Goal: Task Accomplishment & Management: Complete application form

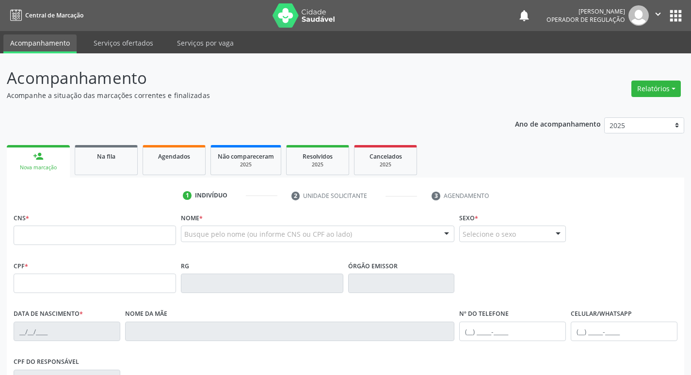
click at [57, 228] on input "text" at bounding box center [95, 235] width 163 height 19
type input "702 4010 9677 0927"
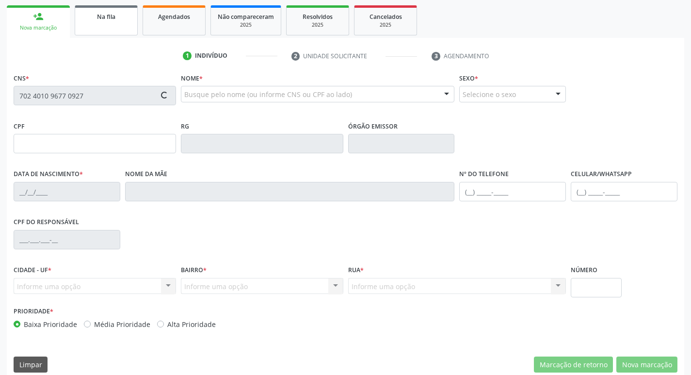
scroll to position [151, 0]
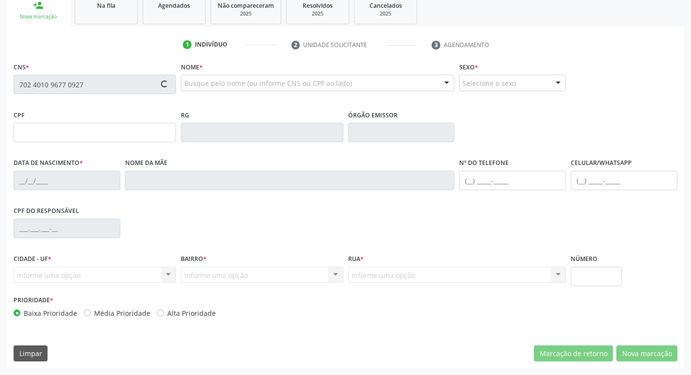
type input "[DATE]"
type input "[PERSON_NAME][DATE]"
type input "[PHONE_NUMBER]"
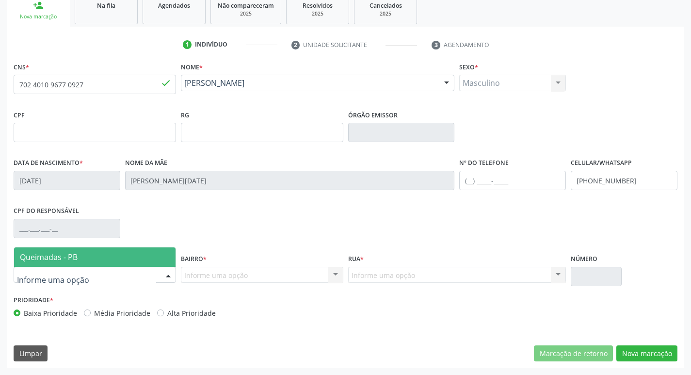
click at [173, 274] on div at bounding box center [168, 275] width 15 height 16
click at [153, 255] on span "Queimadas - PB" at bounding box center [95, 256] width 162 height 19
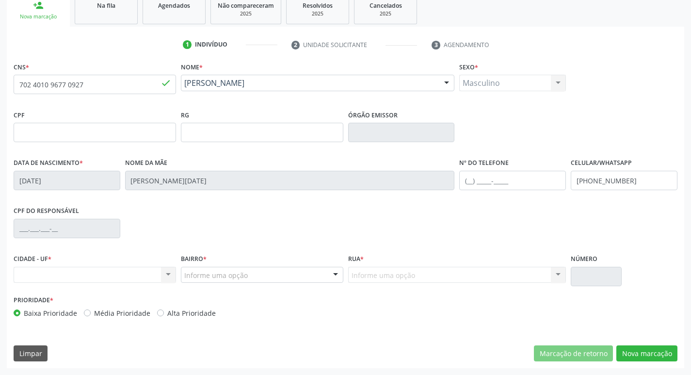
click at [339, 274] on div at bounding box center [335, 275] width 15 height 16
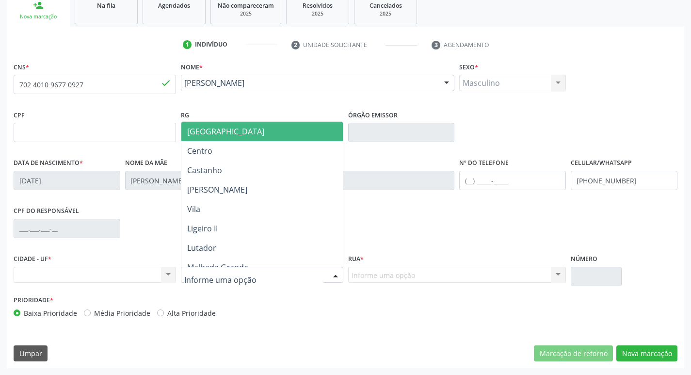
type input "M"
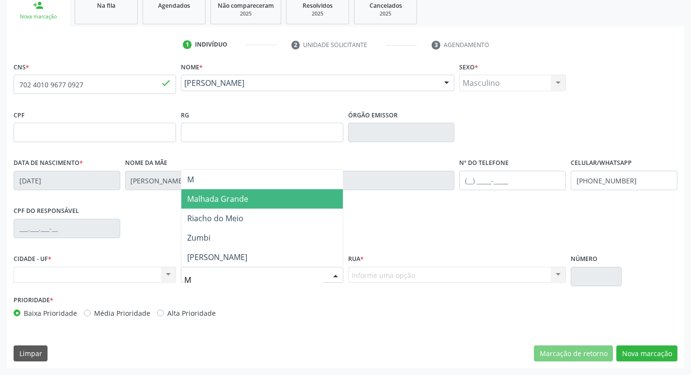
click at [279, 200] on span "Malhada Grande" at bounding box center [262, 198] width 162 height 19
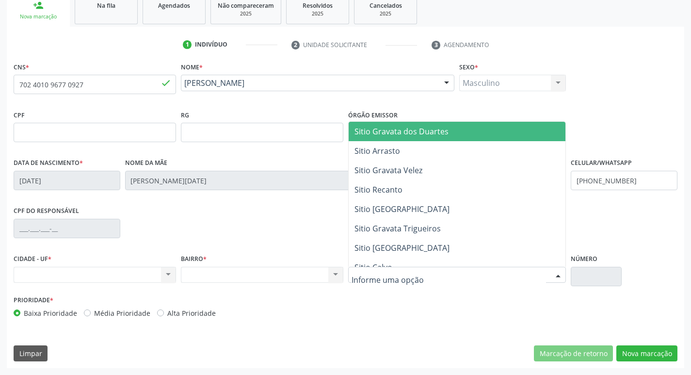
click at [500, 268] on div at bounding box center [457, 275] width 218 height 16
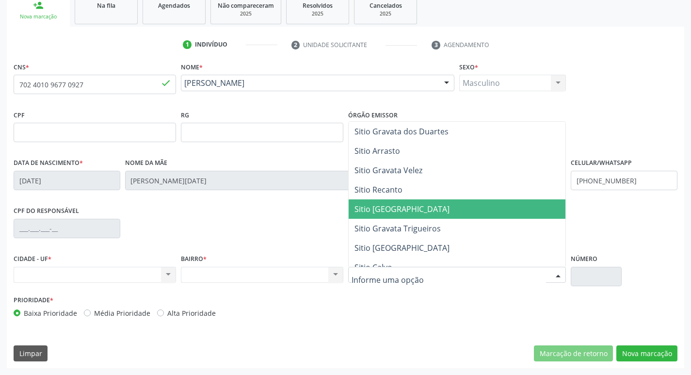
click at [472, 211] on span "Sitio [GEOGRAPHIC_DATA]" at bounding box center [457, 208] width 217 height 19
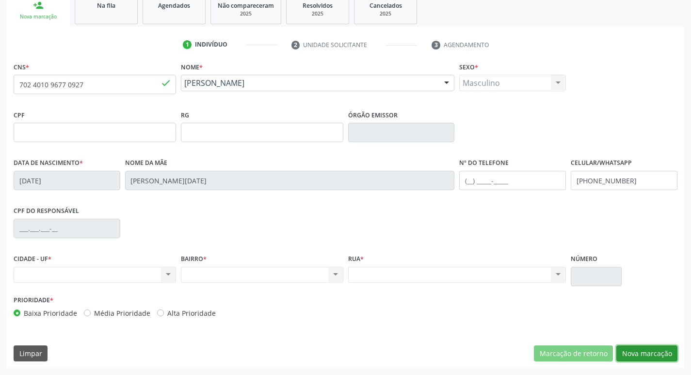
click at [649, 351] on button "Nova marcação" at bounding box center [647, 353] width 61 height 16
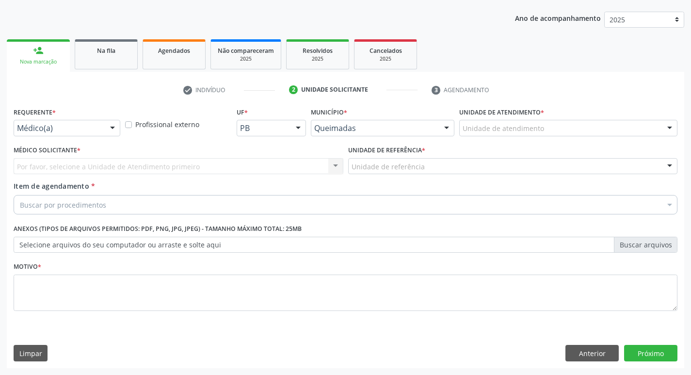
scroll to position [106, 0]
click at [104, 119] on div "Requerente * Médico(a) Médico(a) Enfermeiro(a) Paciente Nenhum resultado encont…" at bounding box center [67, 120] width 107 height 31
click at [103, 124] on div "Médico(a)" at bounding box center [67, 128] width 107 height 16
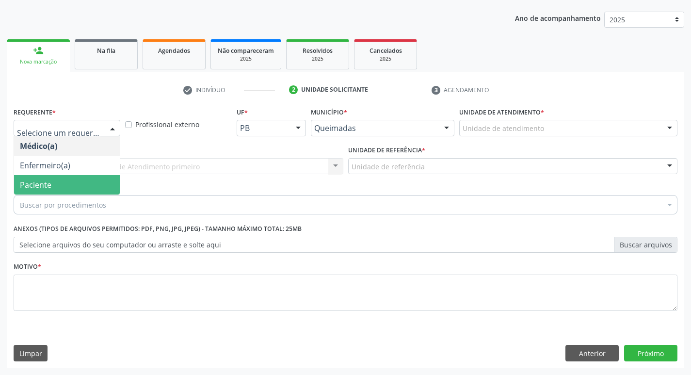
click at [82, 180] on span "Paciente" at bounding box center [67, 184] width 106 height 19
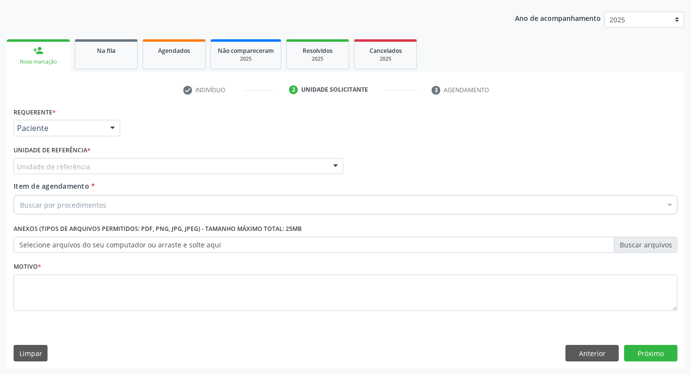
click at [89, 168] on div "Unidade de referência" at bounding box center [179, 166] width 330 height 16
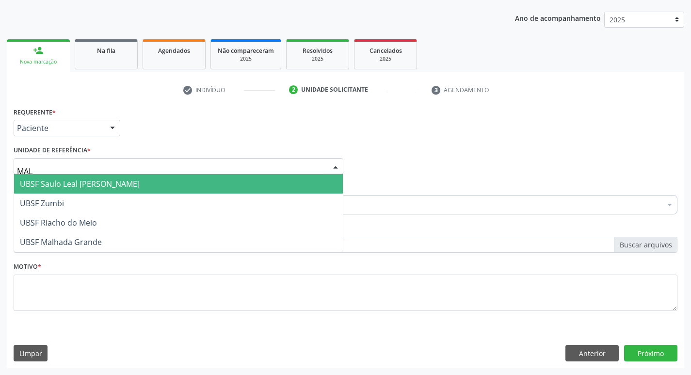
type input "MALH"
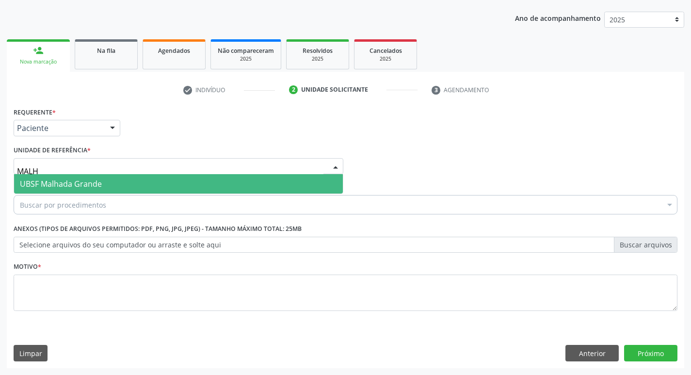
click at [93, 179] on span "UBSF Malhada Grande" at bounding box center [61, 184] width 82 height 11
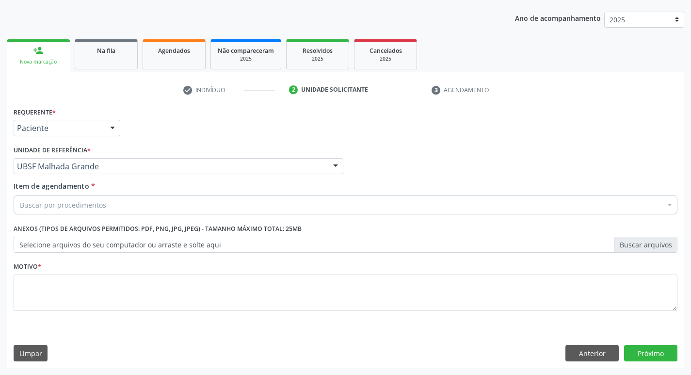
click at [151, 205] on div "Buscar por procedimentos" at bounding box center [346, 204] width 664 height 19
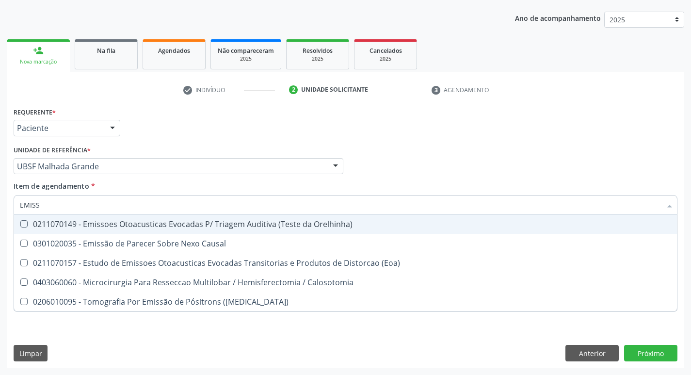
type input "EMISSO"
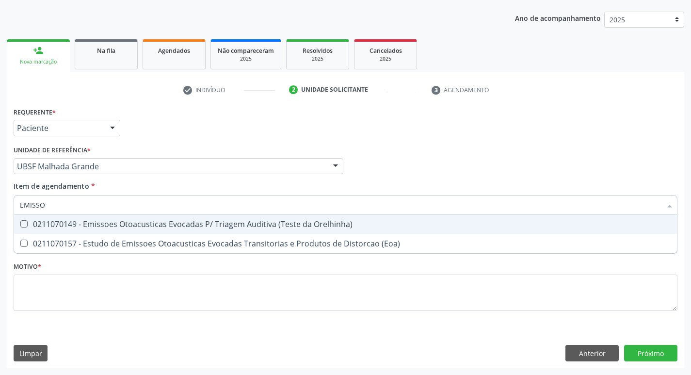
click at [156, 226] on div "0211070149 - Emissoes Otoacusticas Evocadas P/ Triagem Auditiva (Teste da Orelh…" at bounding box center [345, 224] width 651 height 8
checkbox Orelhinha\) "true"
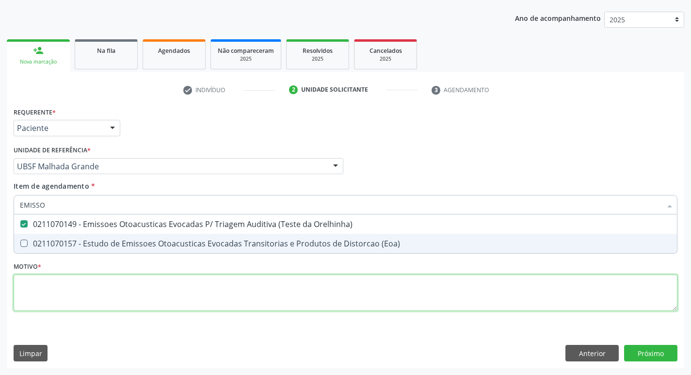
click at [110, 289] on div "Requerente * Paciente Médico(a) Enfermeiro(a) Paciente Nenhum resultado encontr…" at bounding box center [346, 215] width 664 height 220
checkbox \(Eoa\) "true"
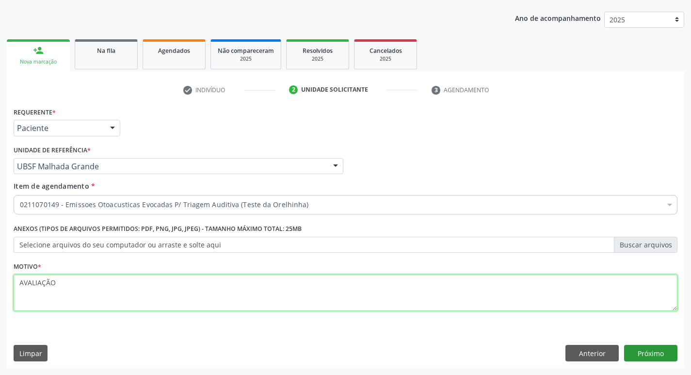
type textarea "AVALIAÇÃO"
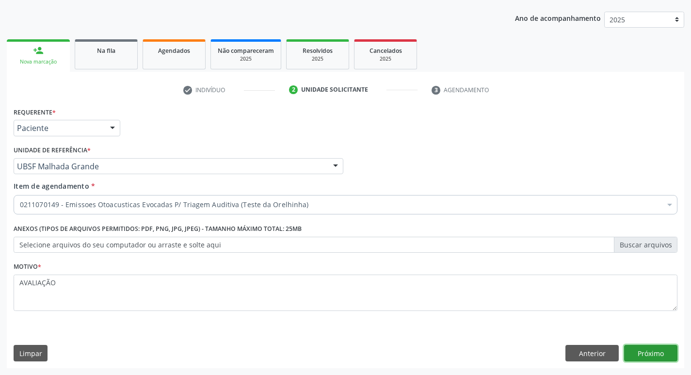
click at [654, 349] on button "Próximo" at bounding box center [650, 353] width 53 height 16
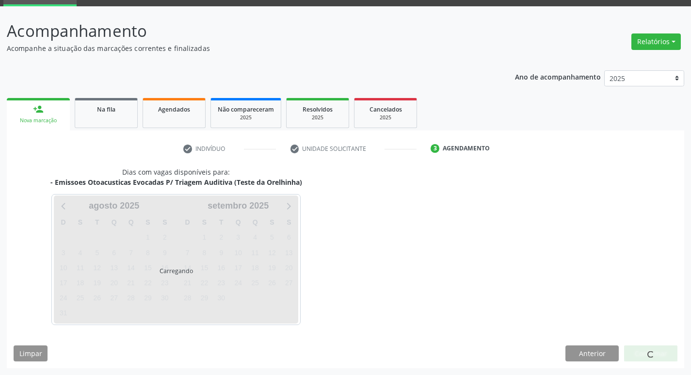
scroll to position [47, 0]
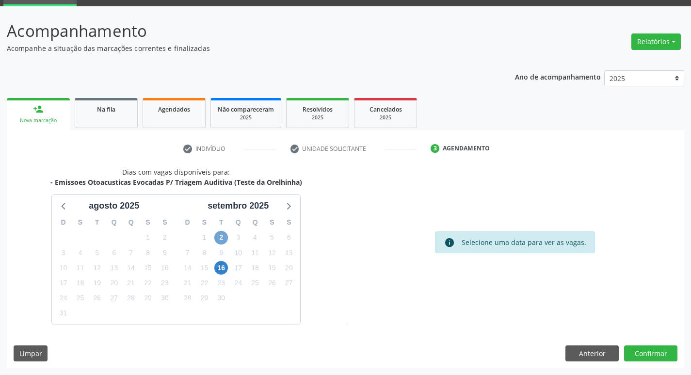
click at [224, 237] on span "2" at bounding box center [221, 238] width 14 height 14
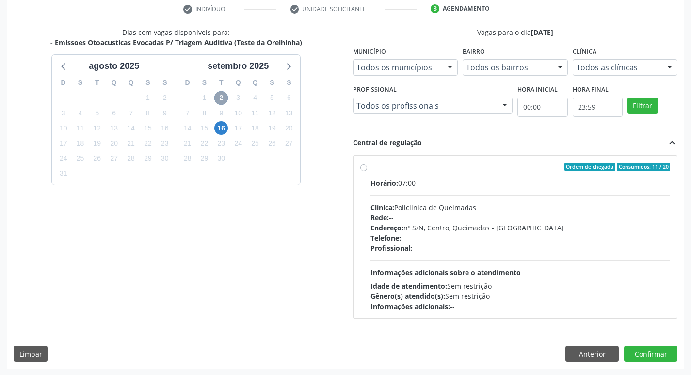
scroll to position [187, 0]
click at [481, 156] on div "Ordem de chegada Consumidos: 11 / 20 Horário: 07:00 Clínica: Policlinica de Que…" at bounding box center [516, 236] width 324 height 163
radio input "true"
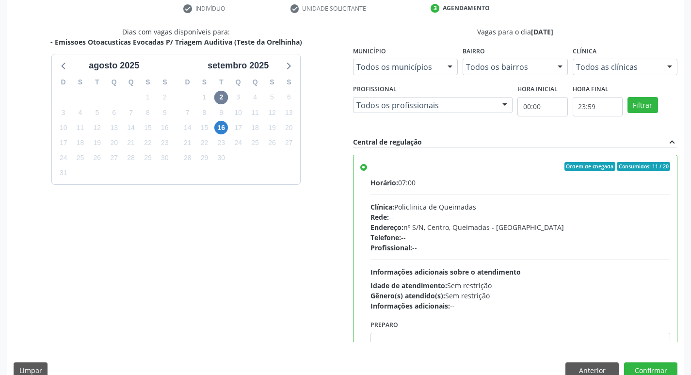
scroll to position [48, 0]
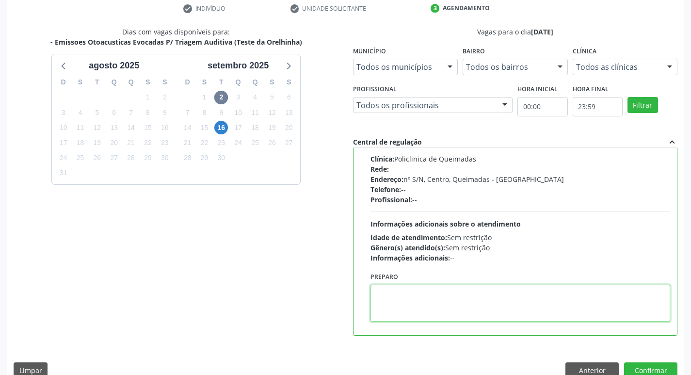
click at [417, 298] on textarea at bounding box center [521, 303] width 300 height 37
type textarea "LEVAR A CADERNETA DE VACINAÇÃO"
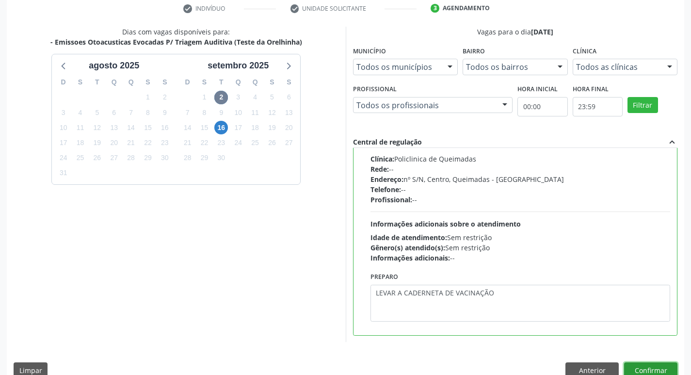
click at [652, 368] on button "Confirmar" at bounding box center [650, 370] width 53 height 16
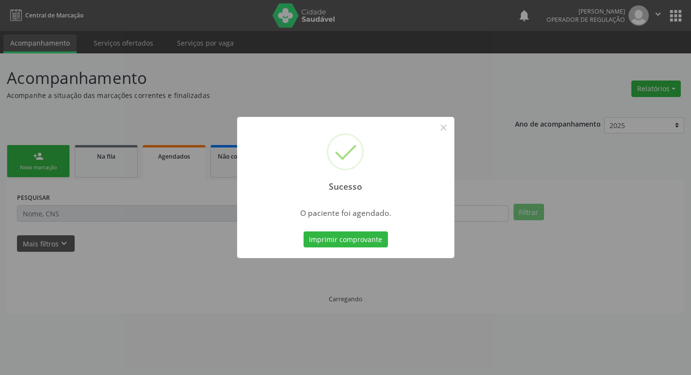
scroll to position [0, 0]
click at [331, 234] on button "Imprimir comprovante" at bounding box center [349, 239] width 84 height 16
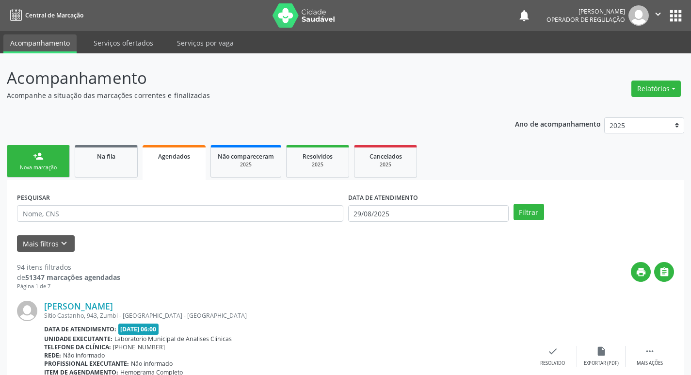
click at [667, 15] on button "" at bounding box center [658, 15] width 18 height 20
click at [678, 46] on ul "Acompanhamento Serviços ofertados Serviços por vaga" at bounding box center [345, 42] width 691 height 22
click at [679, 16] on button "apps" at bounding box center [675, 15] width 17 height 17
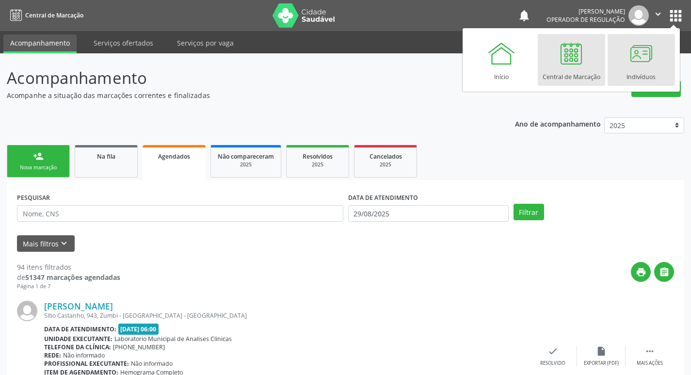
click at [637, 57] on div at bounding box center [641, 53] width 29 height 29
